Goal: Task Accomplishment & Management: Use online tool/utility

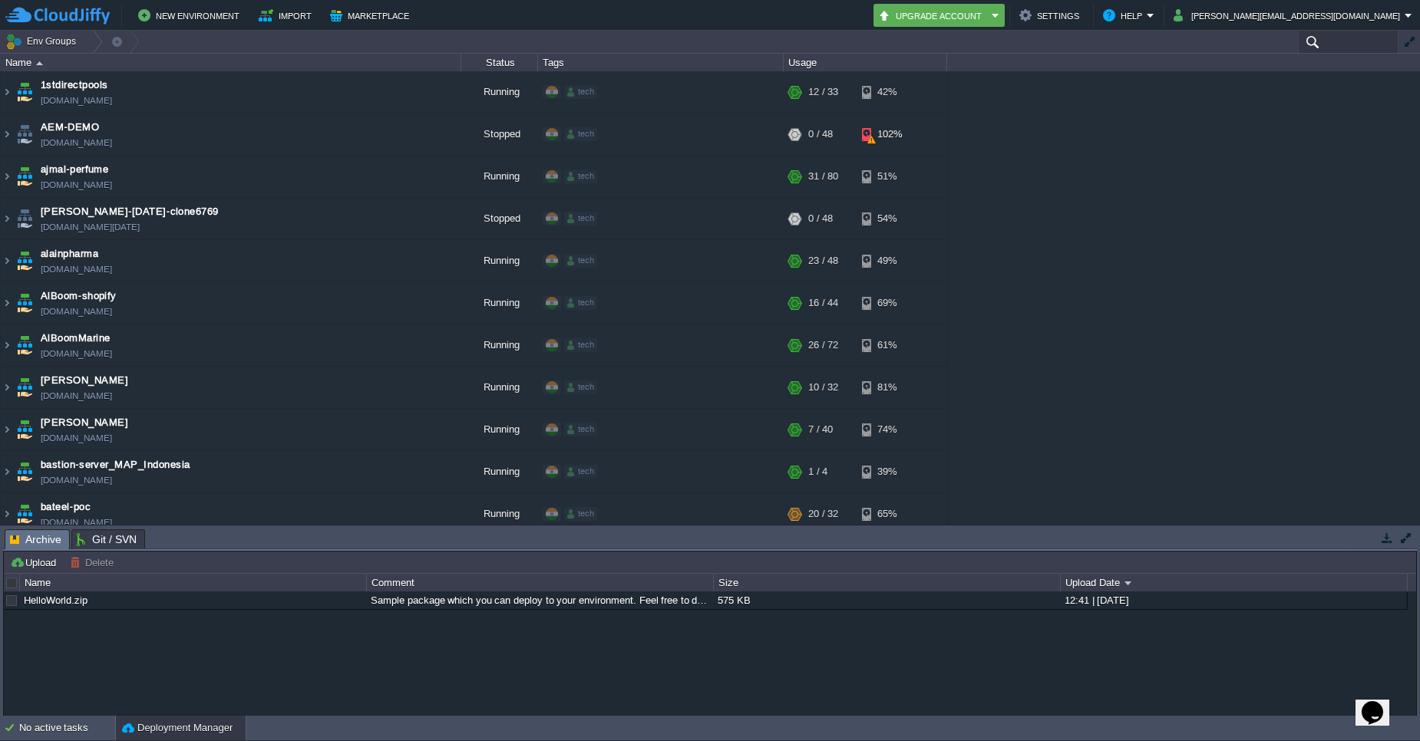
click at [1330, 41] on input "text" at bounding box center [1348, 42] width 101 height 22
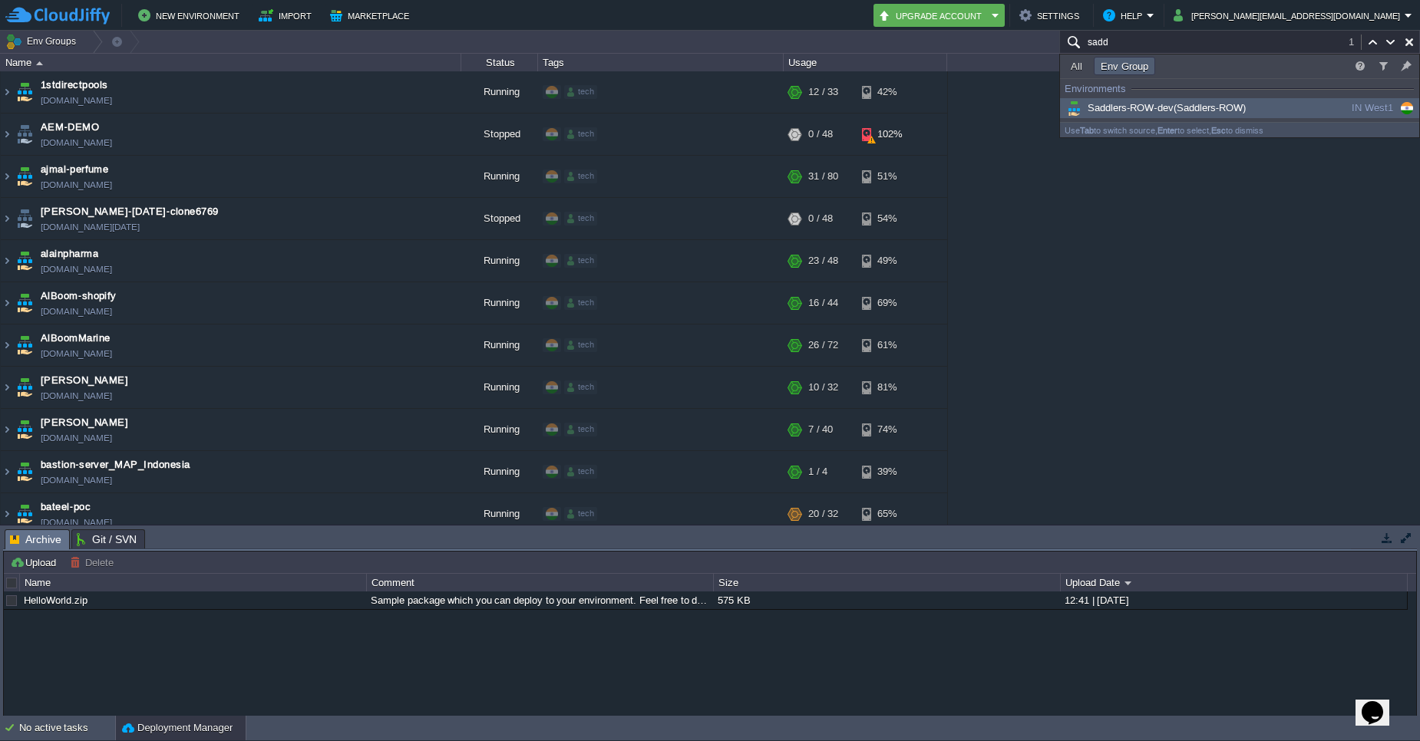
type input "sadd"
click at [1265, 111] on div "Saddlers-ROW-dev (Saddlers-ROW)" at bounding box center [1180, 108] width 232 height 17
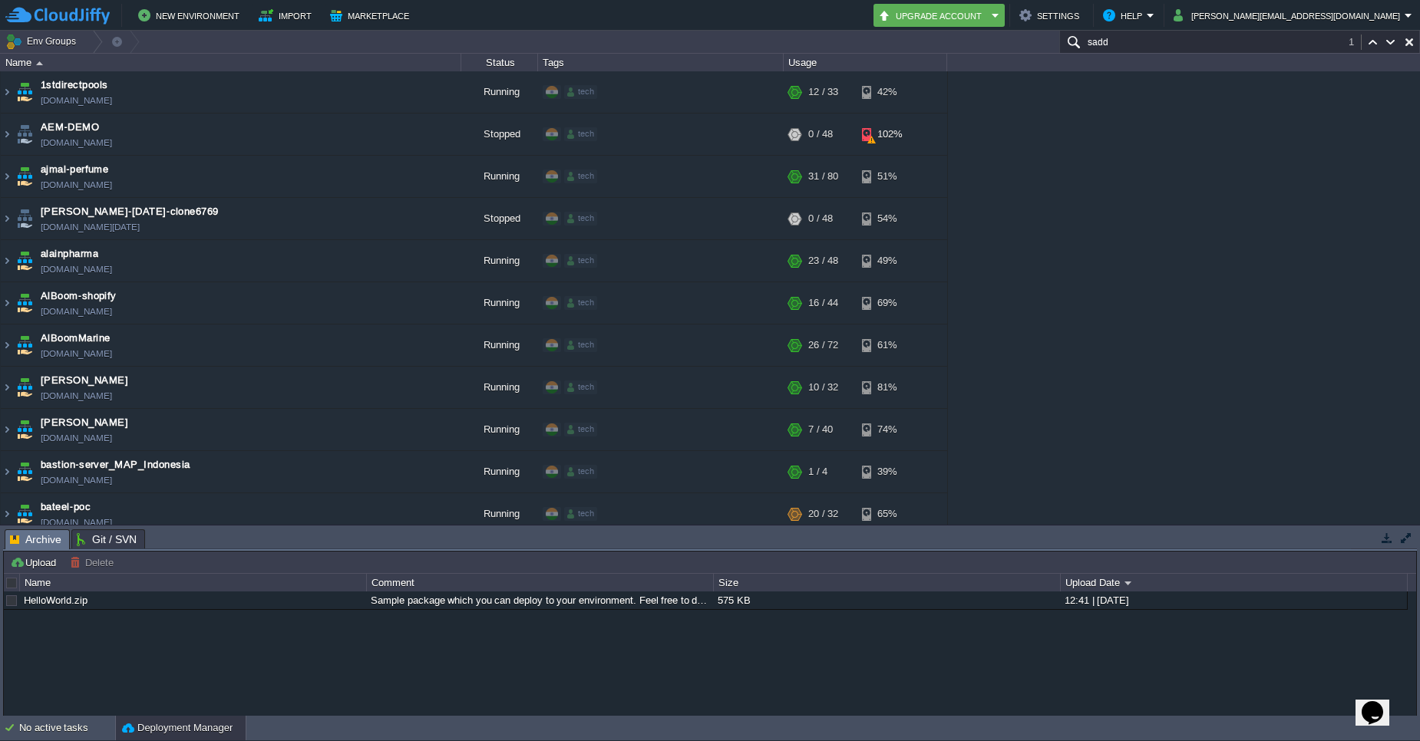
scroll to position [3703, 0]
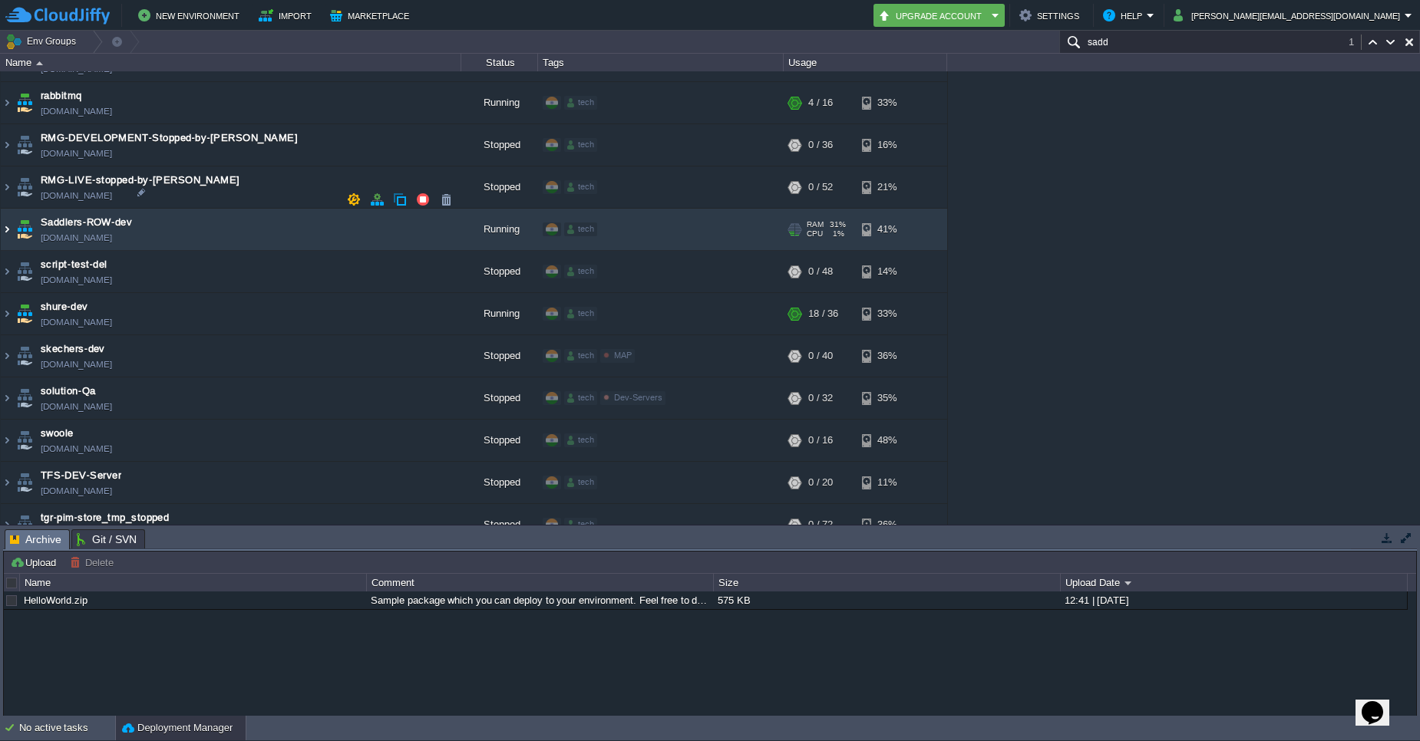
click at [6, 209] on img at bounding box center [7, 229] width 12 height 41
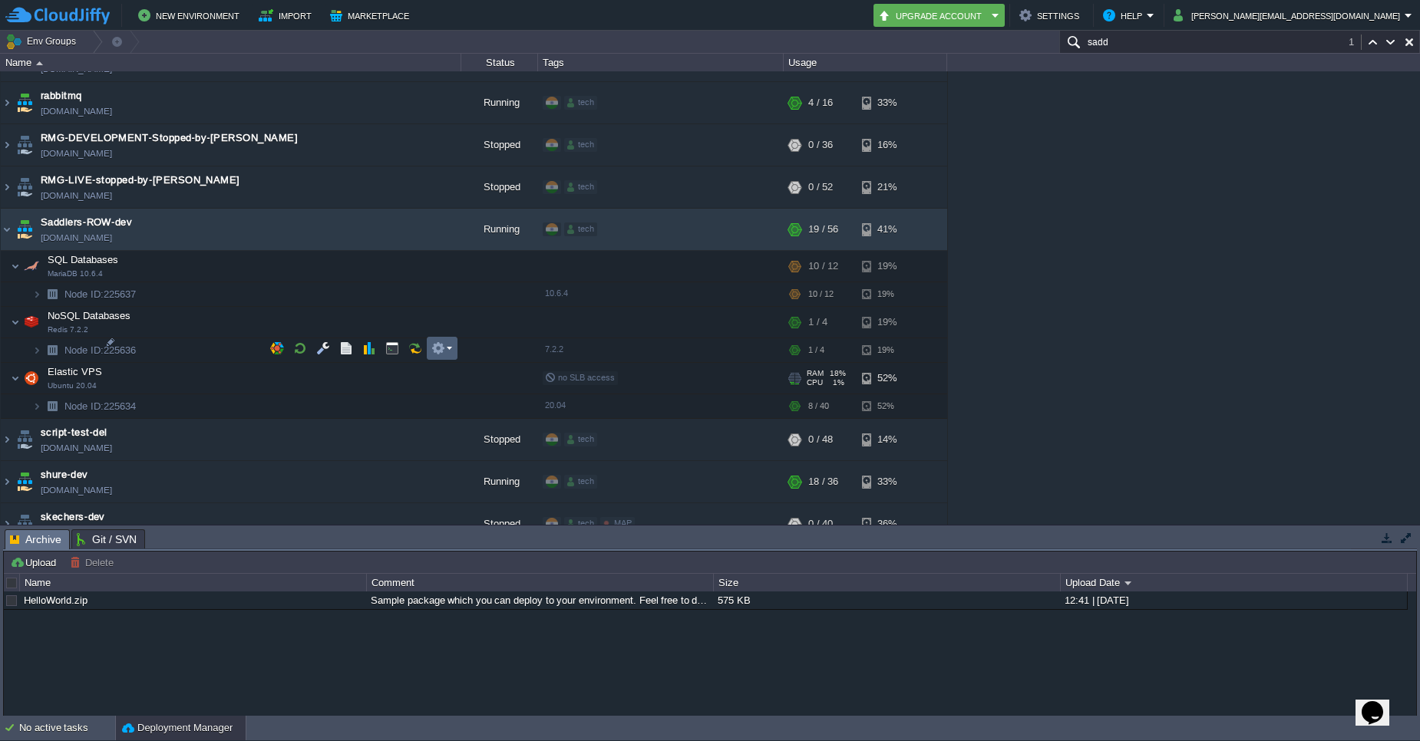
click at [450, 352] on em at bounding box center [441, 348] width 21 height 14
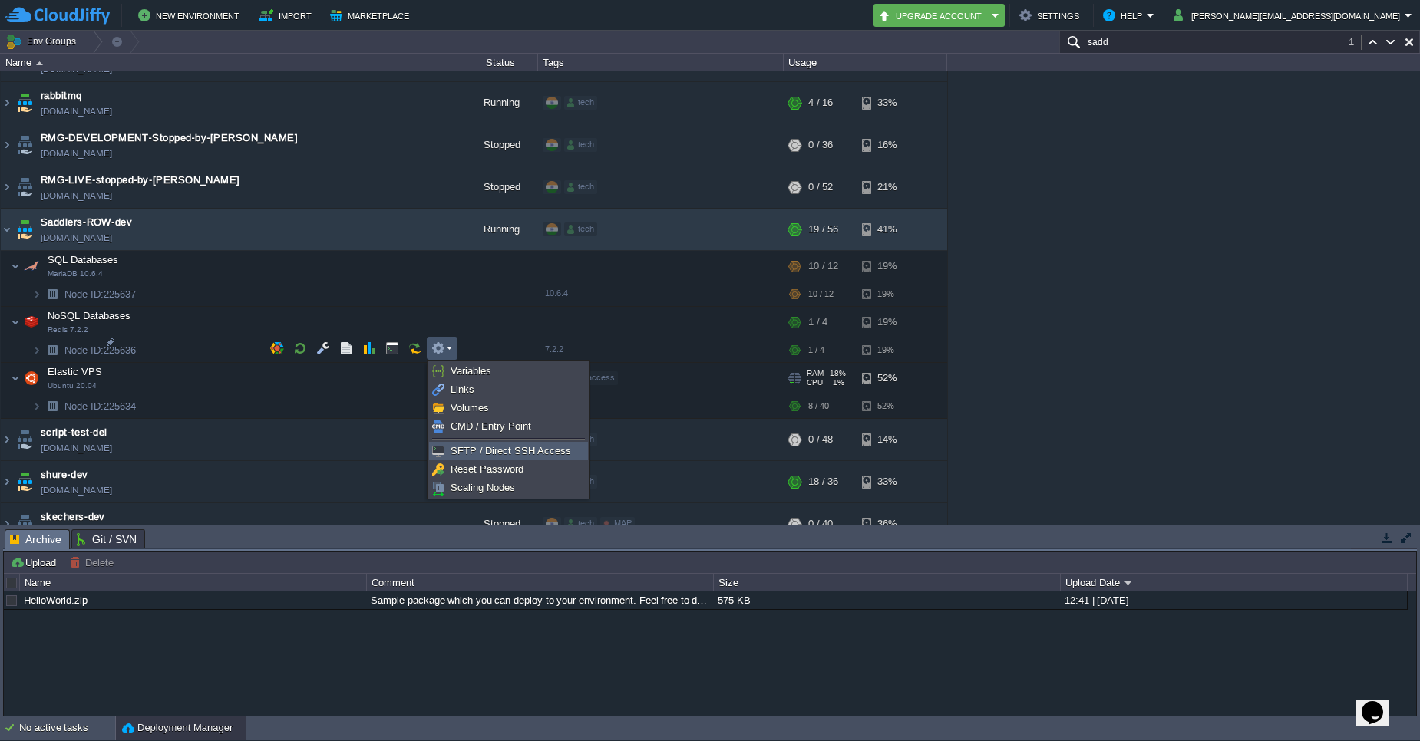
click at [467, 451] on span "SFTP / Direct SSH Access" at bounding box center [510, 451] width 120 height 12
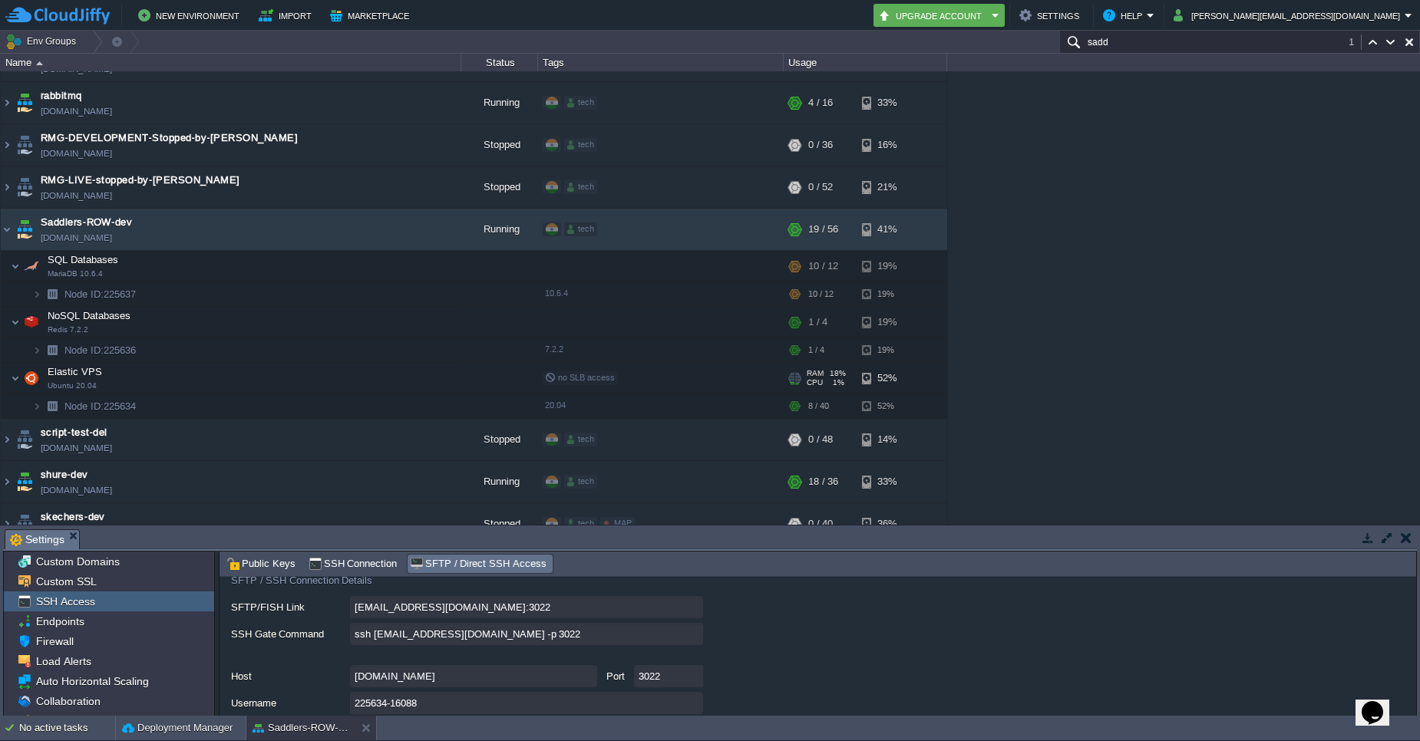
scroll to position [137, 0]
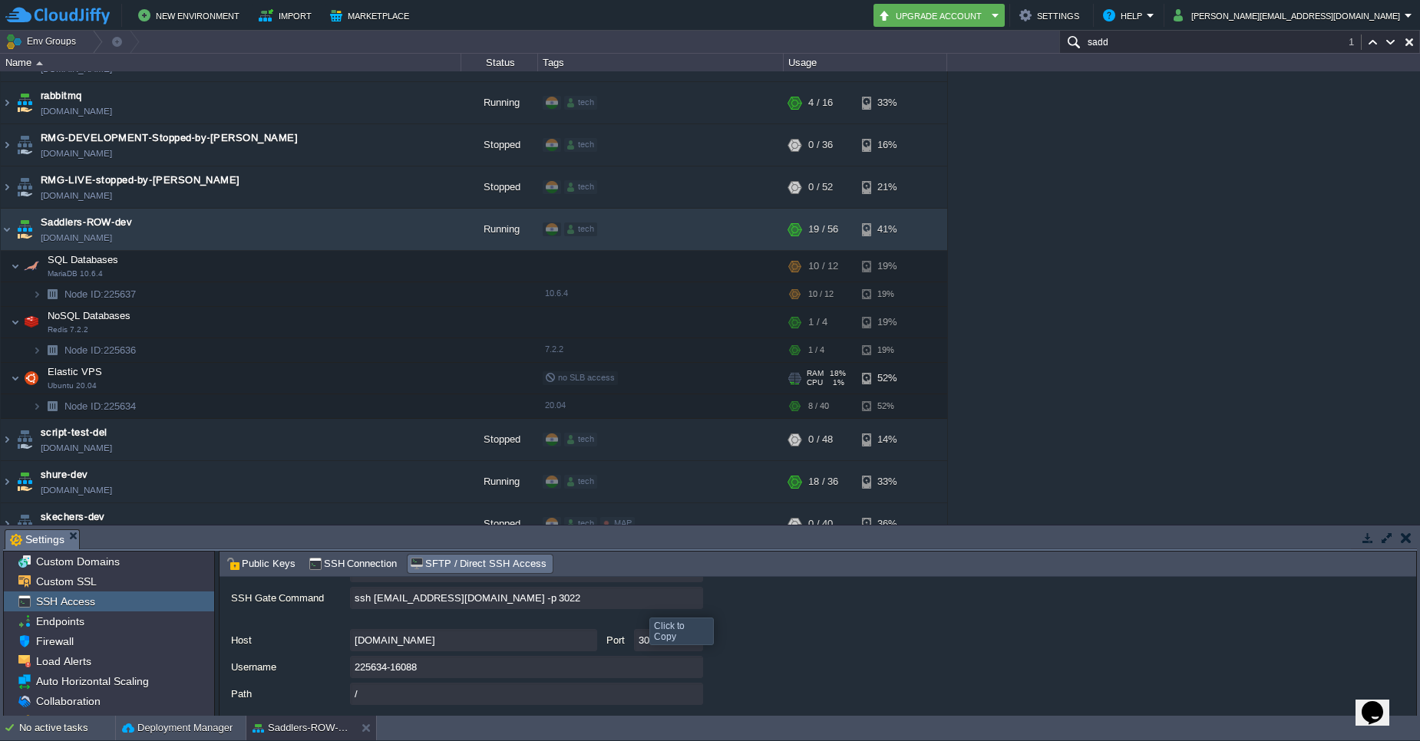
click at [691, 600] on input "ssh [EMAIL_ADDRESS][DOMAIN_NAME] -p 3022" at bounding box center [526, 598] width 353 height 22
click at [1251, 42] on input "sadd" at bounding box center [1239, 42] width 361 height 22
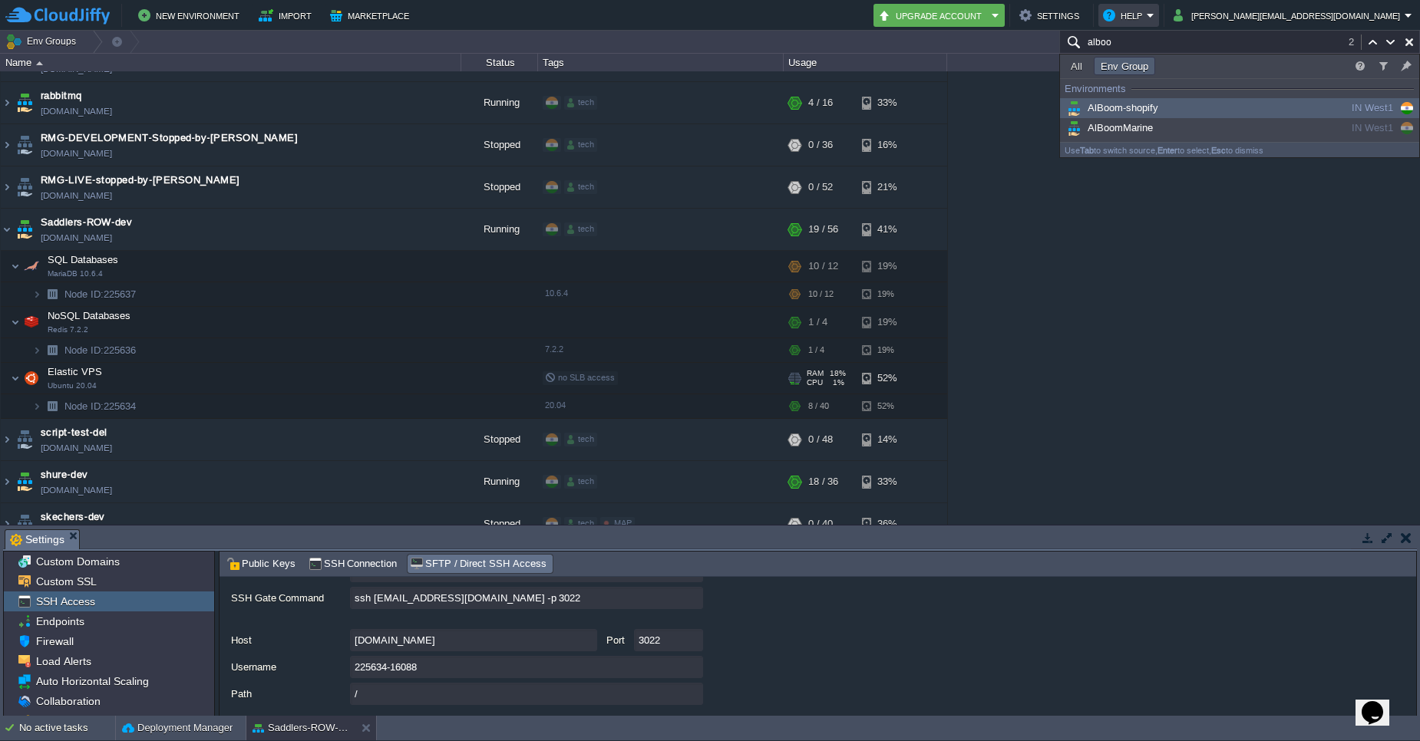
type input "alboo"
